Goal: Task Accomplishment & Management: Complete application form

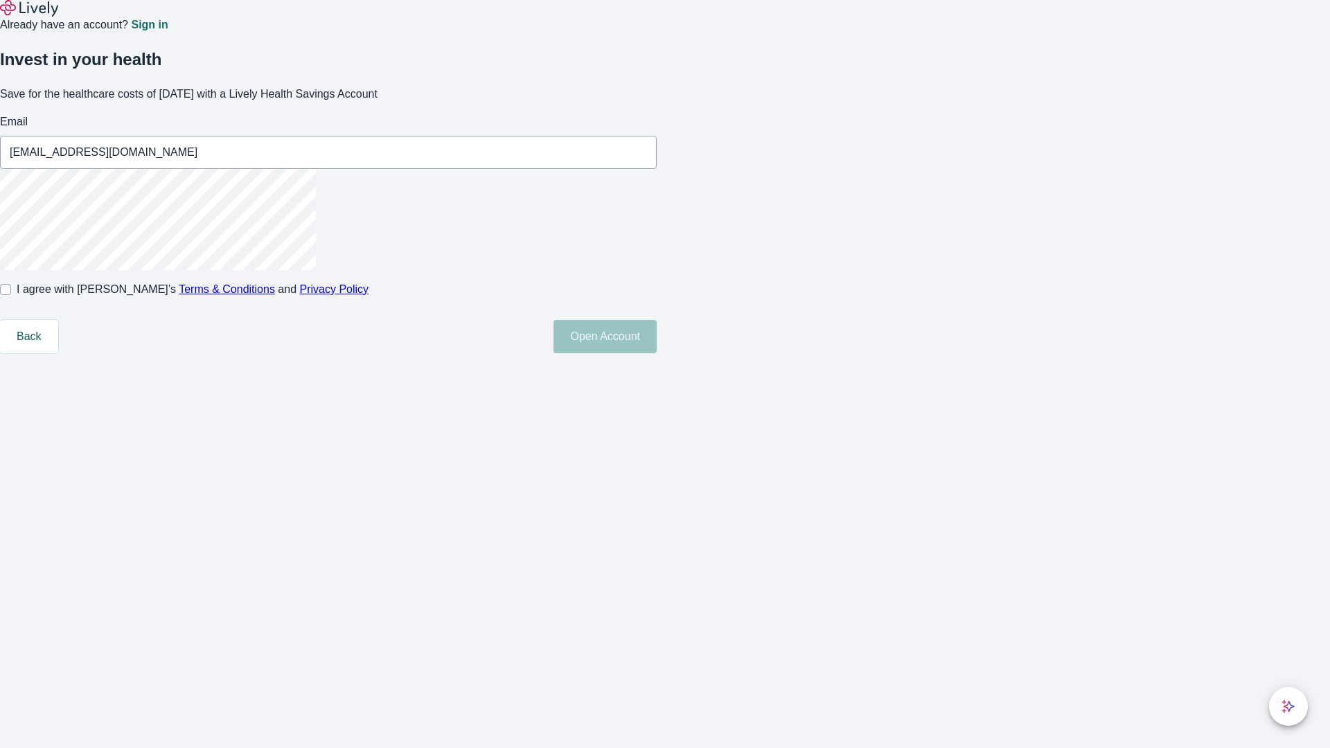
click at [11, 295] on input "I agree with Lively’s Terms & Conditions and Privacy Policy" at bounding box center [5, 289] width 11 height 11
checkbox input "true"
click at [657, 353] on button "Open Account" at bounding box center [605, 336] width 103 height 33
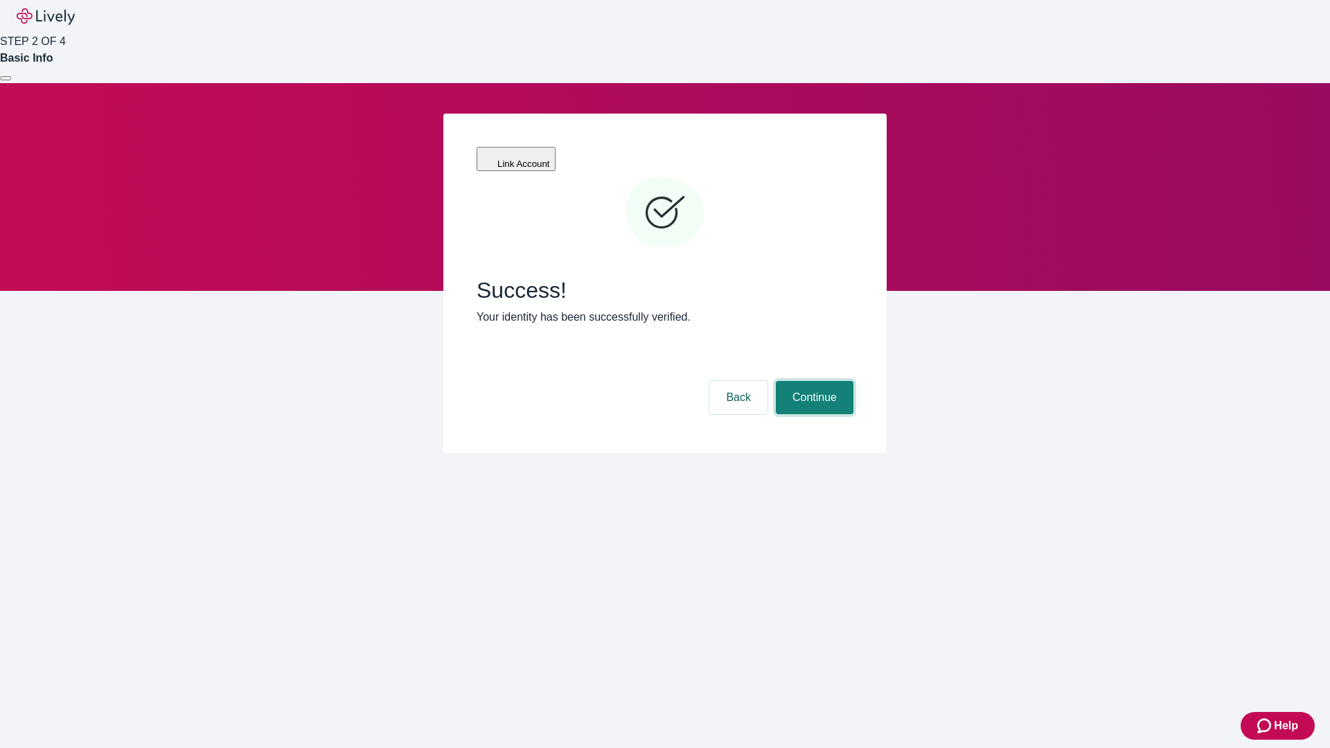
click at [813, 381] on button "Continue" at bounding box center [815, 397] width 78 height 33
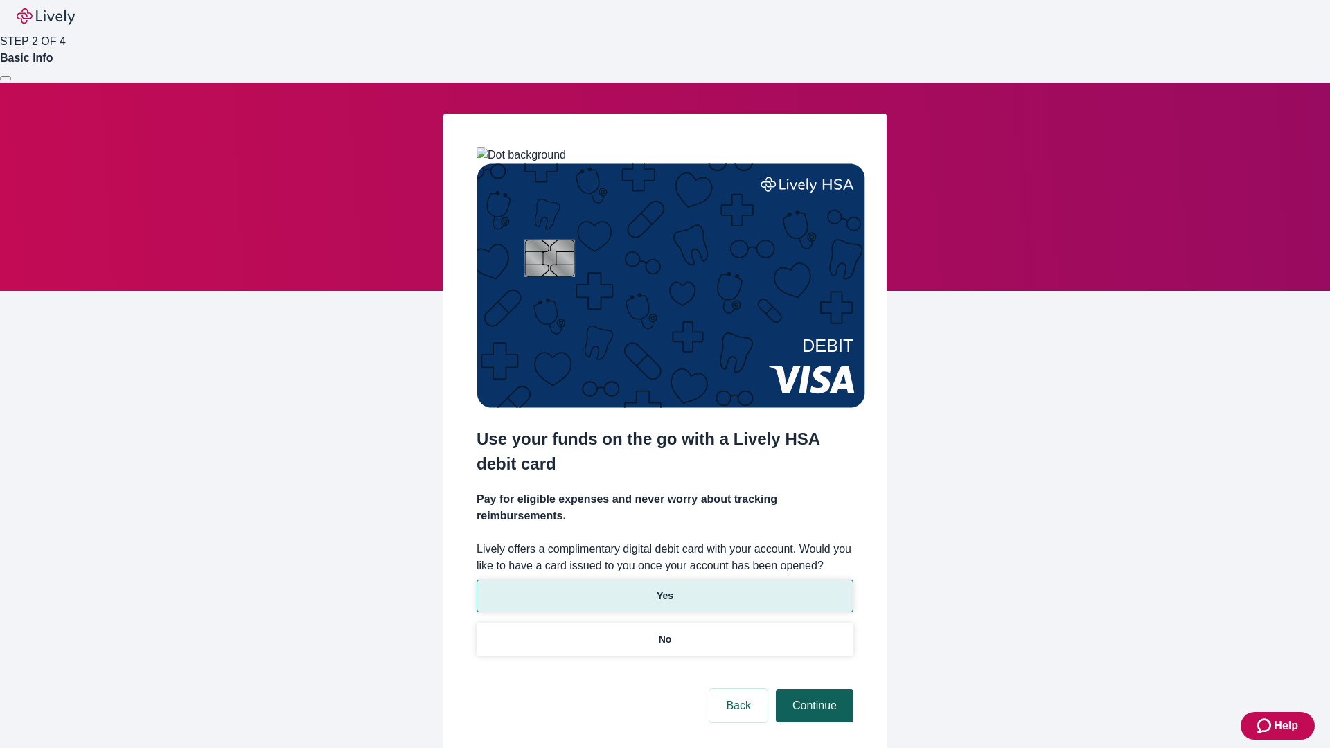
click at [664, 589] on p "Yes" at bounding box center [665, 596] width 17 height 15
click at [813, 689] on button "Continue" at bounding box center [815, 705] width 78 height 33
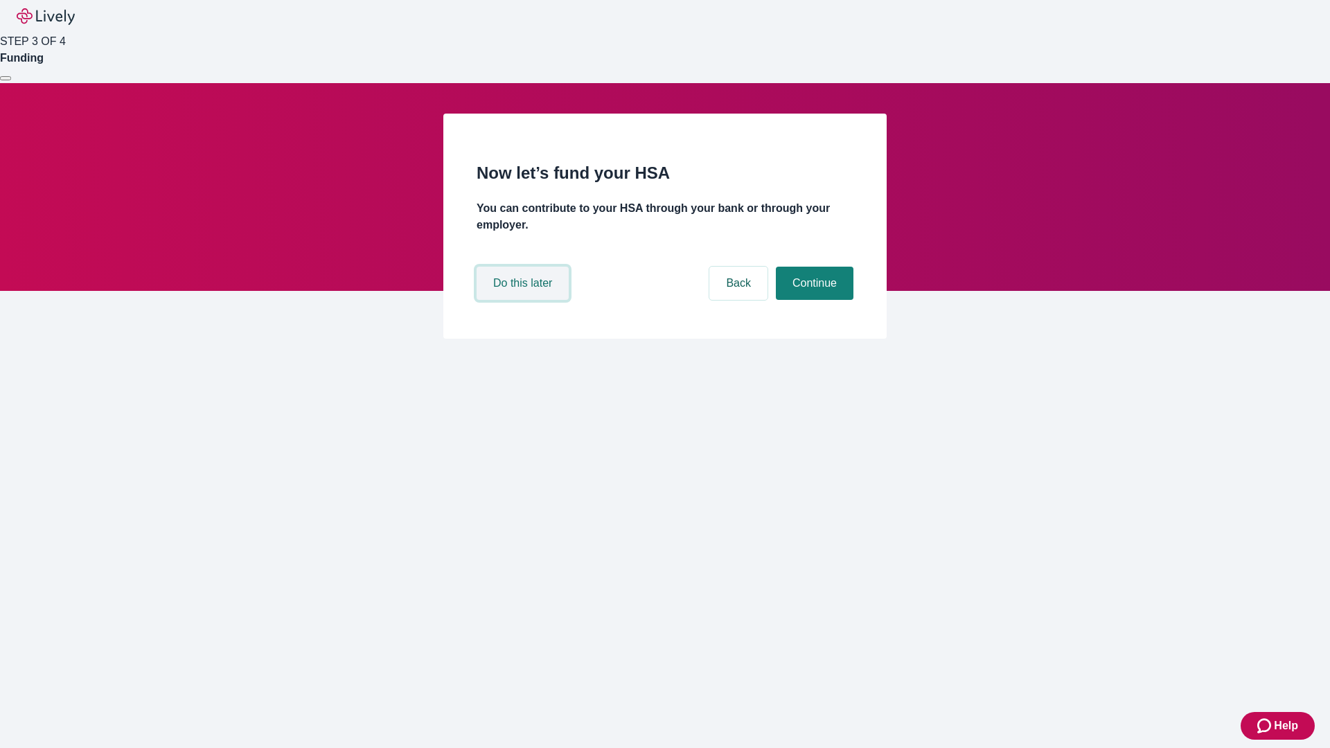
click at [524, 300] on button "Do this later" at bounding box center [523, 283] width 92 height 33
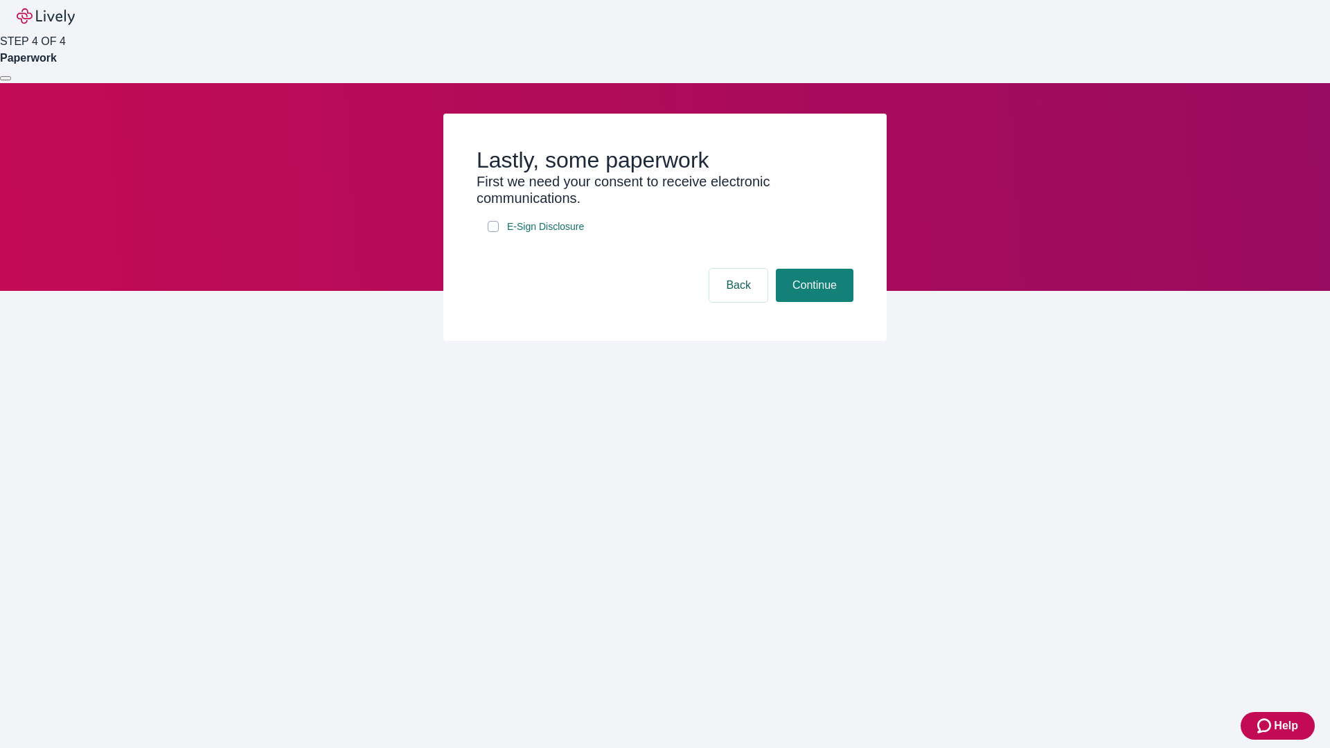
click at [493, 232] on input "E-Sign Disclosure" at bounding box center [493, 226] width 11 height 11
checkbox input "true"
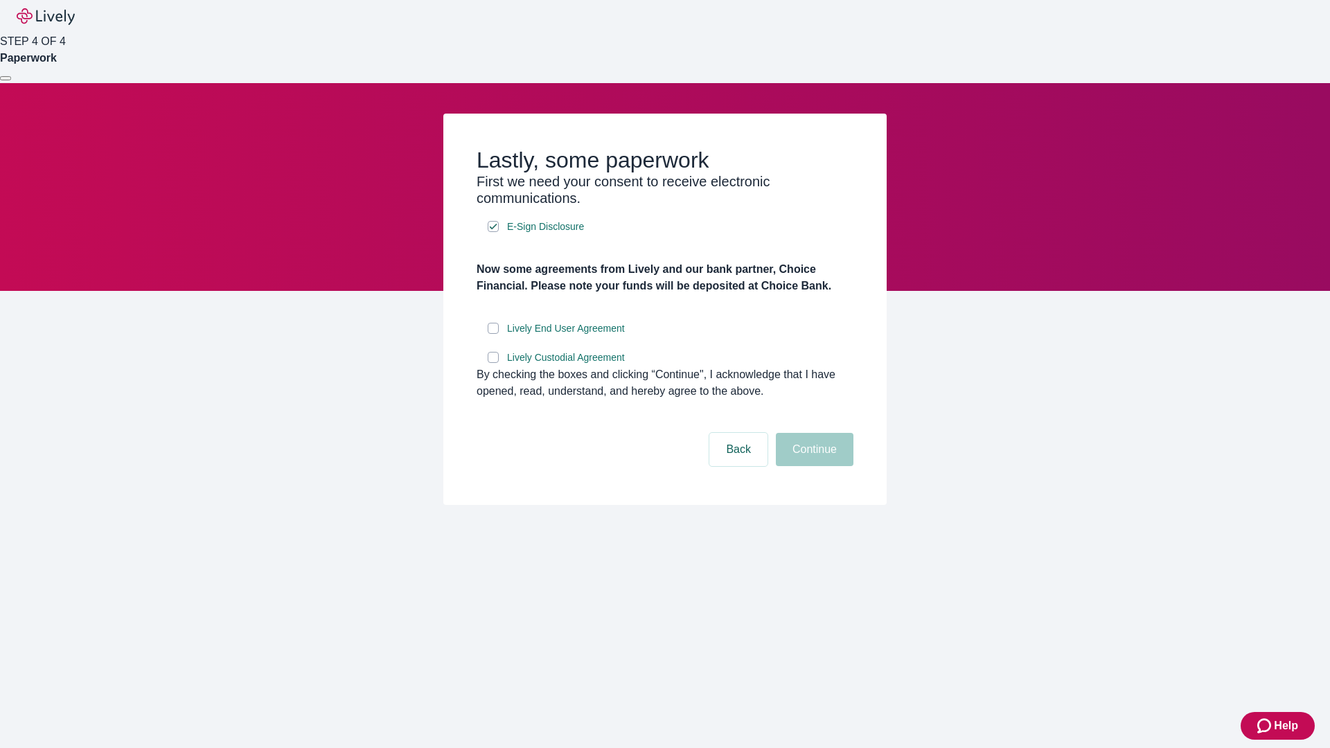
click at [493, 334] on input "Lively End User Agreement" at bounding box center [493, 328] width 11 height 11
checkbox input "true"
click at [493, 363] on input "Lively Custodial Agreement" at bounding box center [493, 357] width 11 height 11
checkbox input "true"
click at [813, 466] on button "Continue" at bounding box center [815, 449] width 78 height 33
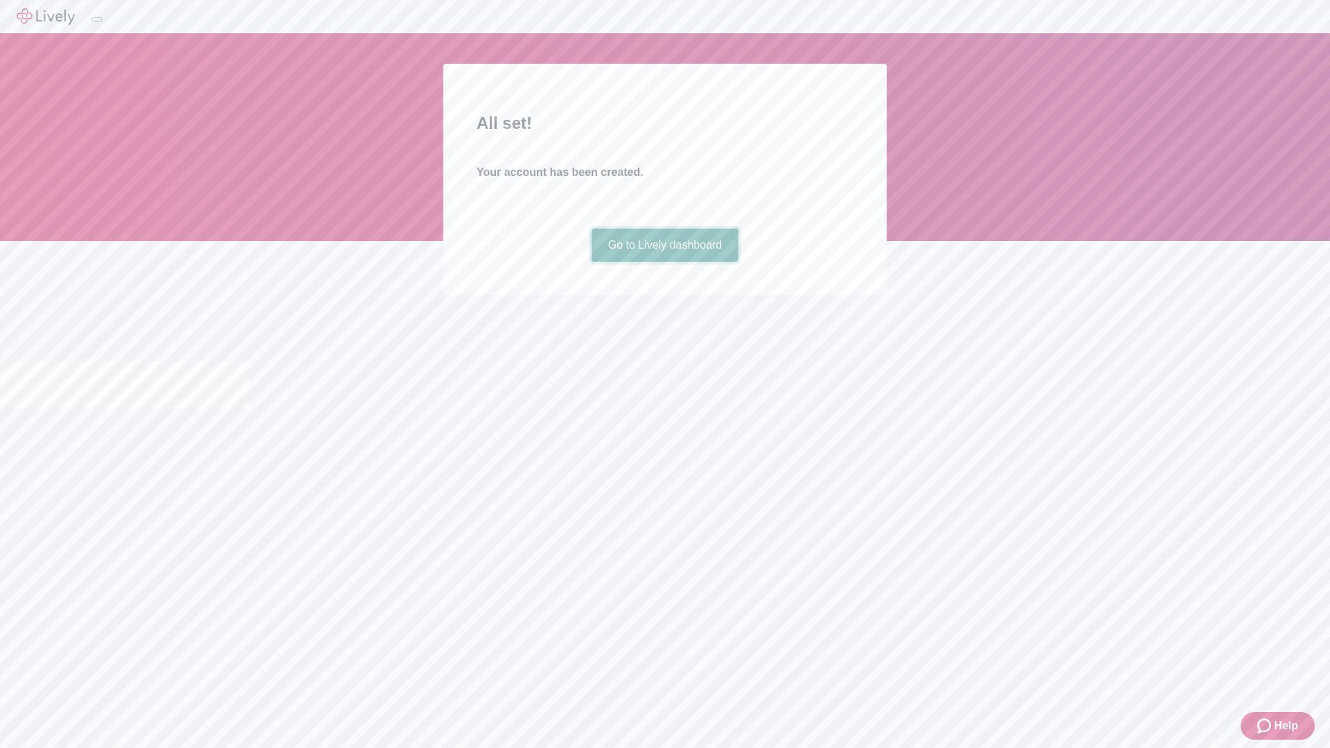
click at [664, 262] on link "Go to Lively dashboard" at bounding box center [666, 245] width 148 height 33
